Goal: Navigation & Orientation: Find specific page/section

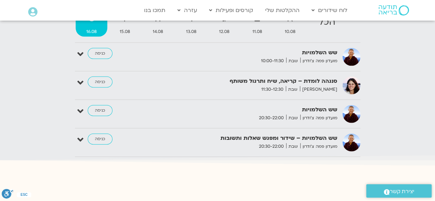
scroll to position [731, 0]
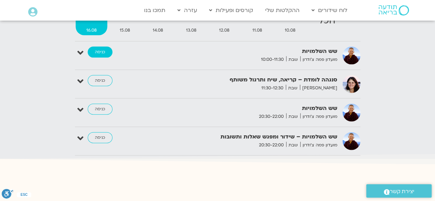
click at [97, 52] on link "כניסה" at bounding box center [100, 52] width 25 height 11
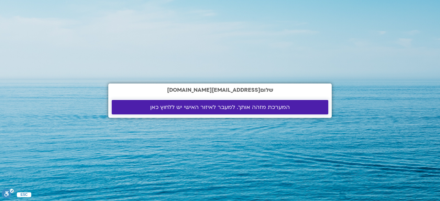
click at [241, 107] on span "המערכת מזהה אותך. למעבר לאיזור האישי יש ללחוץ כאן" at bounding box center [220, 107] width 140 height 6
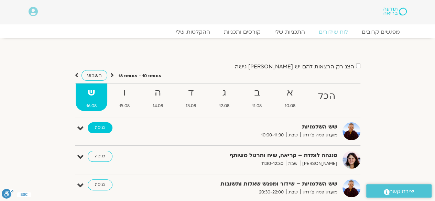
click at [99, 130] on link "כניסה" at bounding box center [100, 127] width 25 height 11
